Goal: Information Seeking & Learning: Learn about a topic

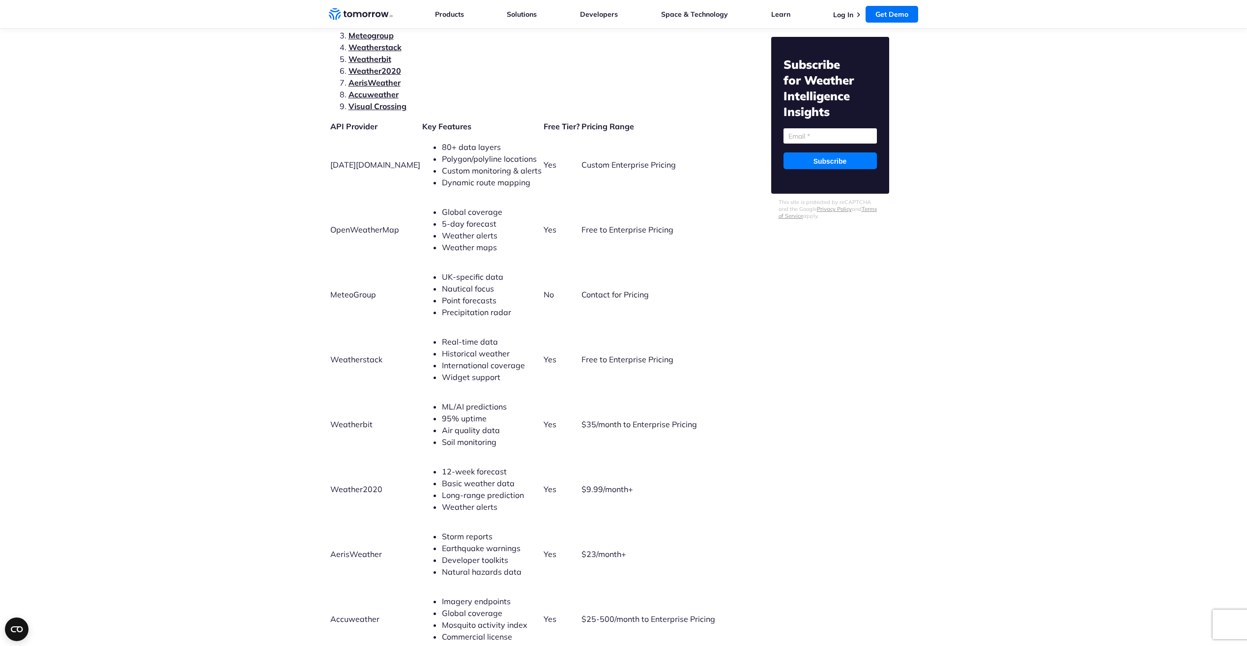
scroll to position [2064, 0]
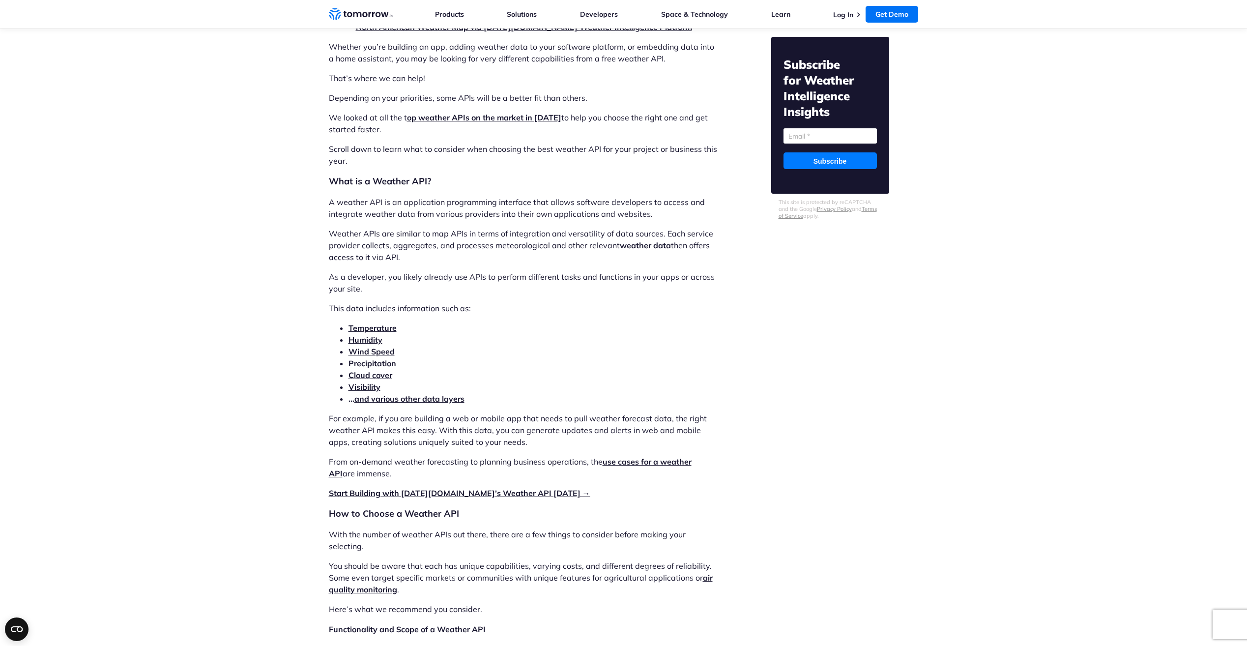
scroll to position [884, 0]
click at [364, 398] on link "and various other data layers" at bounding box center [409, 398] width 110 height 10
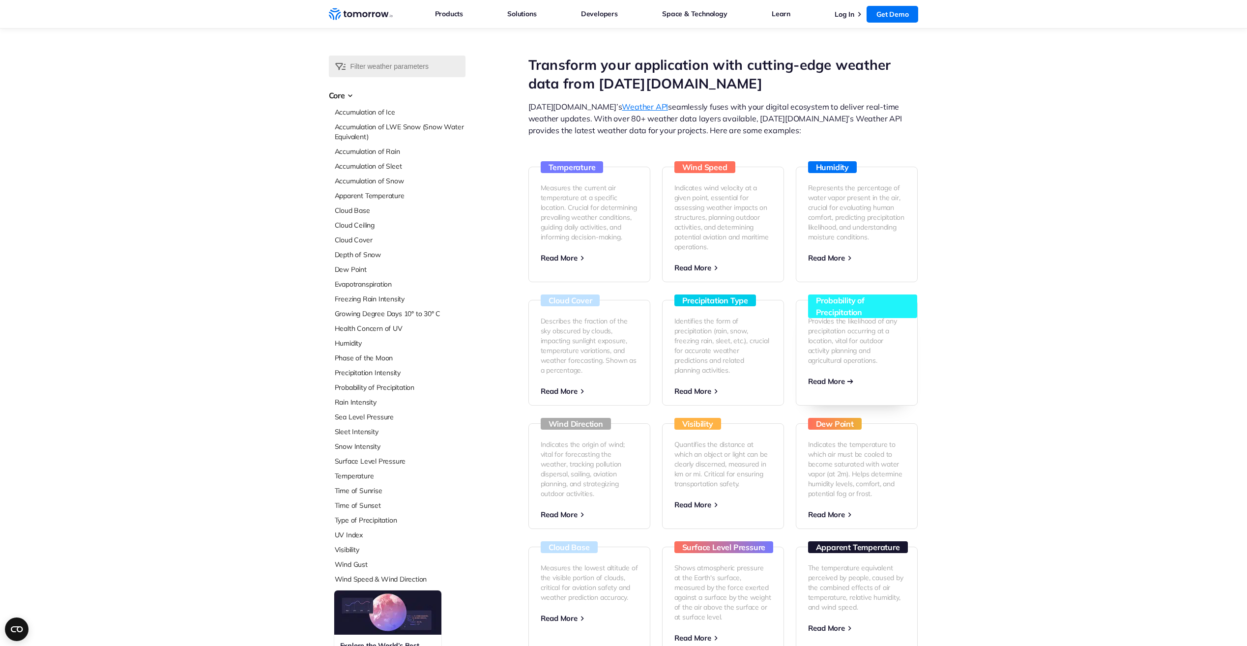
click at [841, 308] on h3 "Probability of Precipitation" at bounding box center [862, 306] width 109 height 24
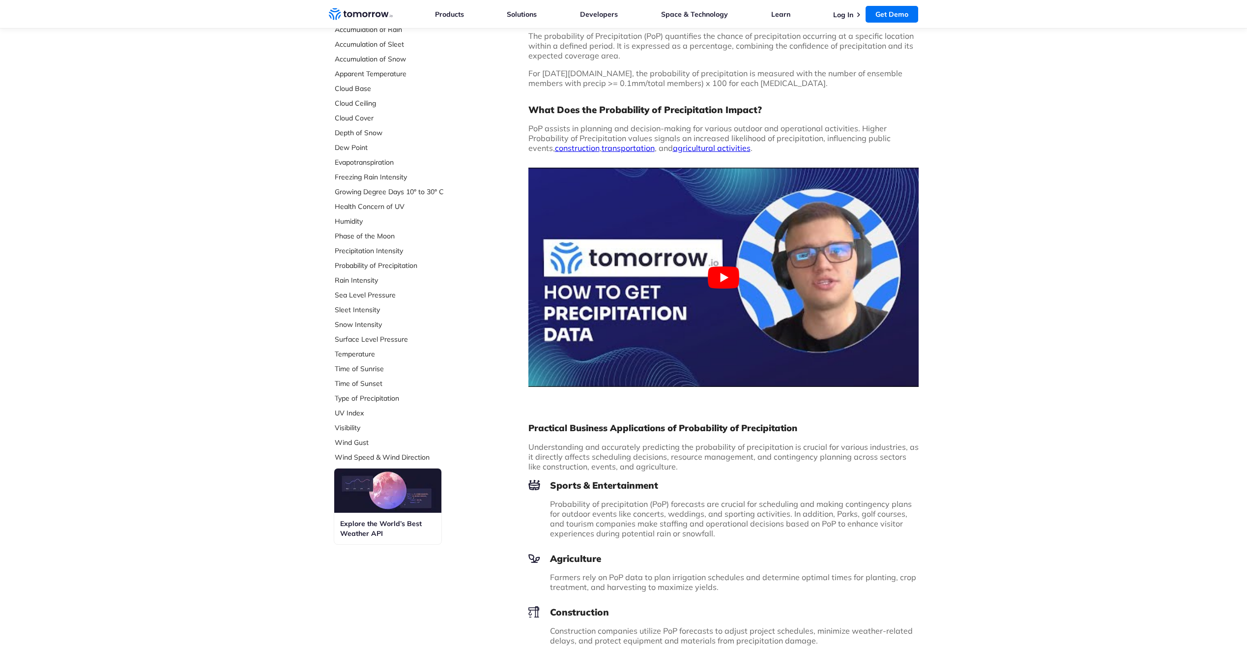
scroll to position [147, 0]
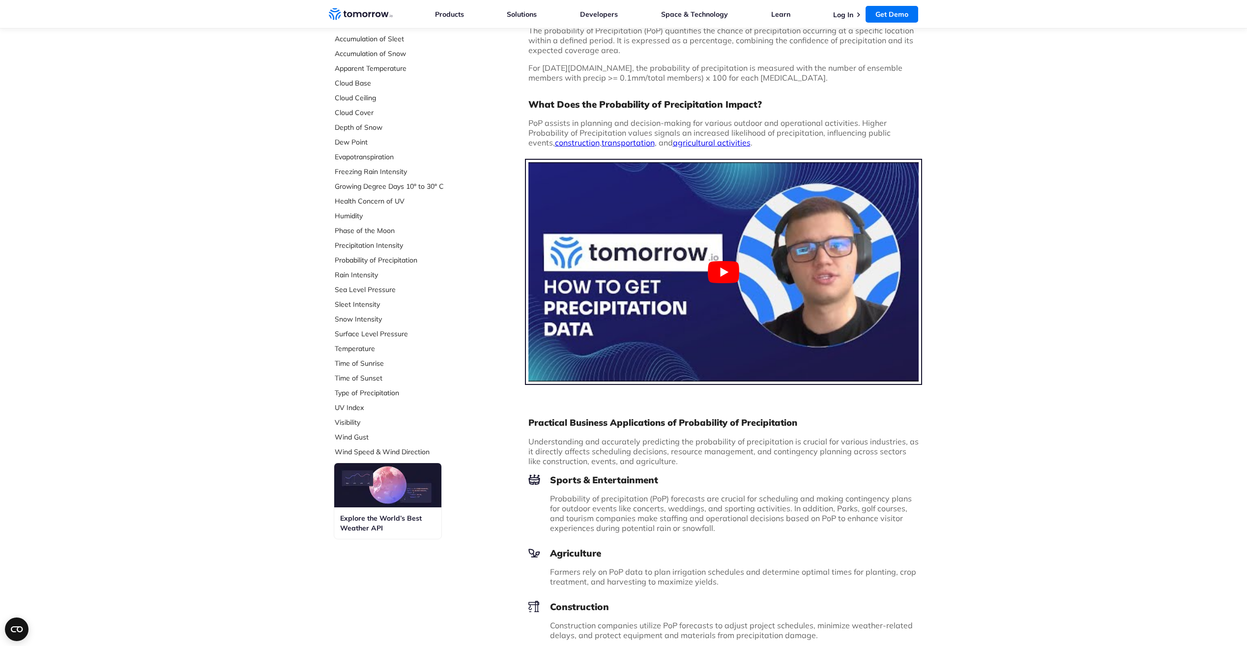
click at [716, 269] on button "Play Youtube video" at bounding box center [723, 271] width 390 height 219
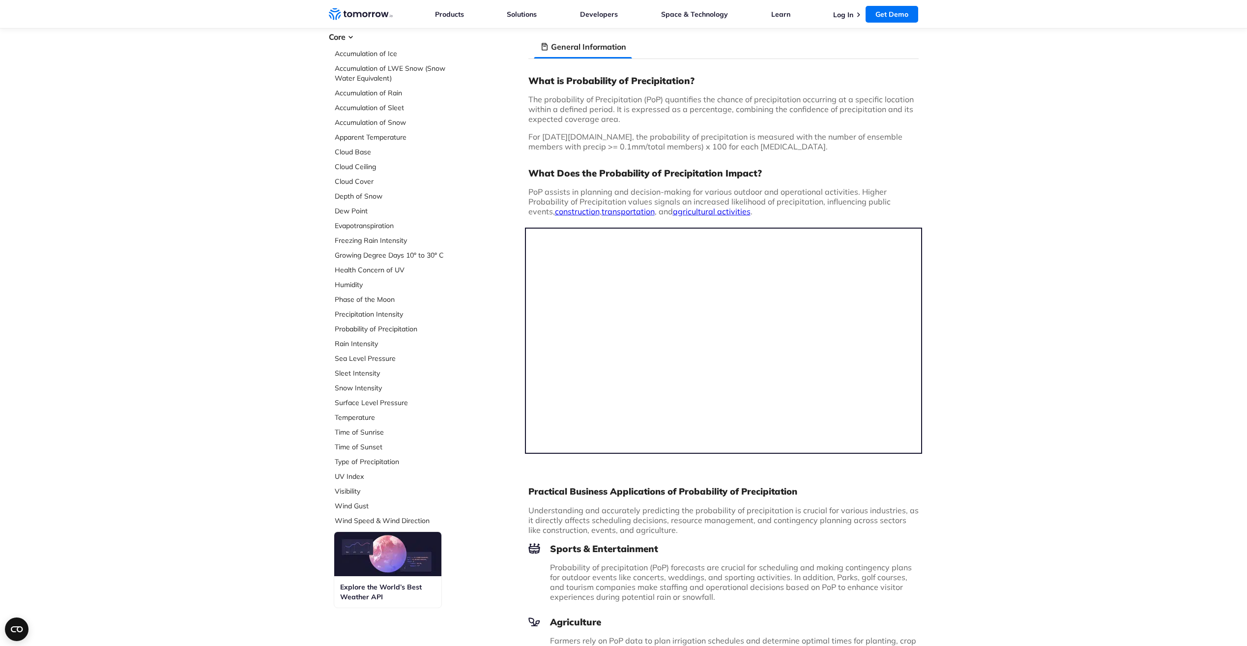
scroll to position [0, 0]
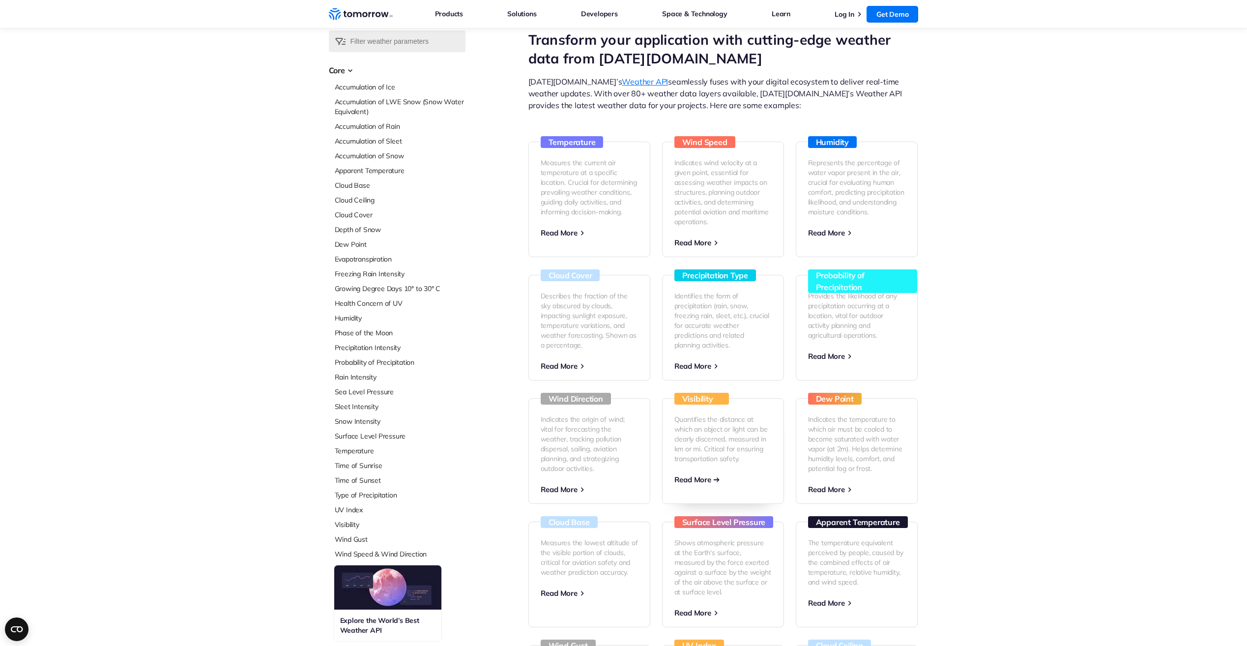
scroll to position [49, 0]
